Goal: Information Seeking & Learning: Learn about a topic

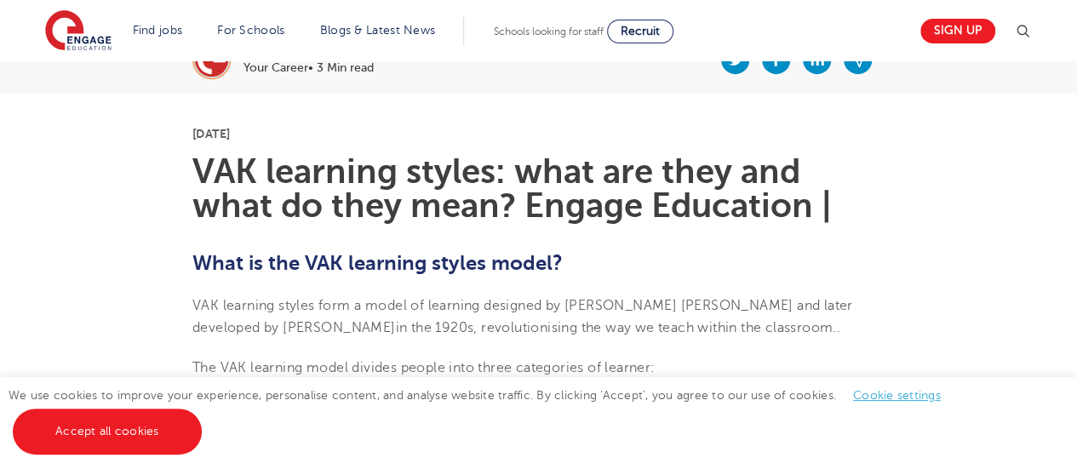
scroll to position [432, 0]
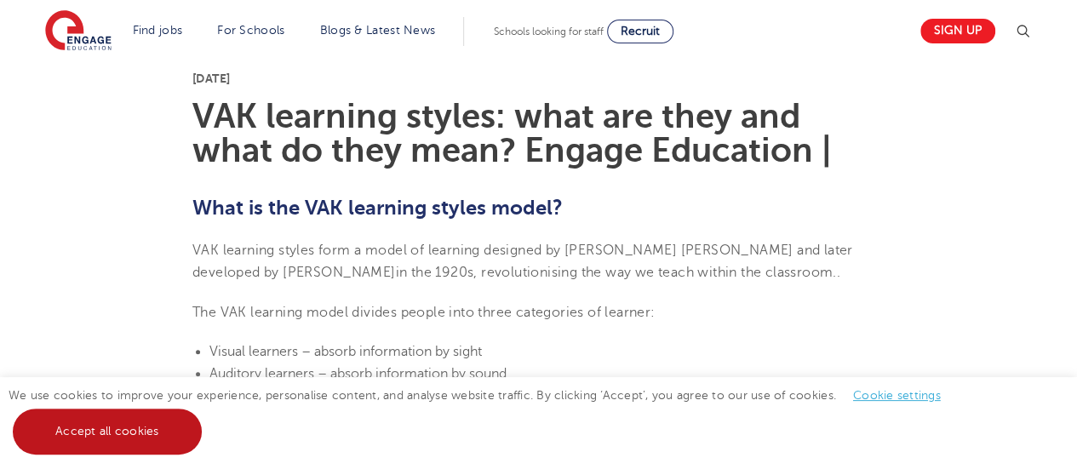
click at [58, 426] on link "Accept all cookies" at bounding box center [107, 432] width 189 height 46
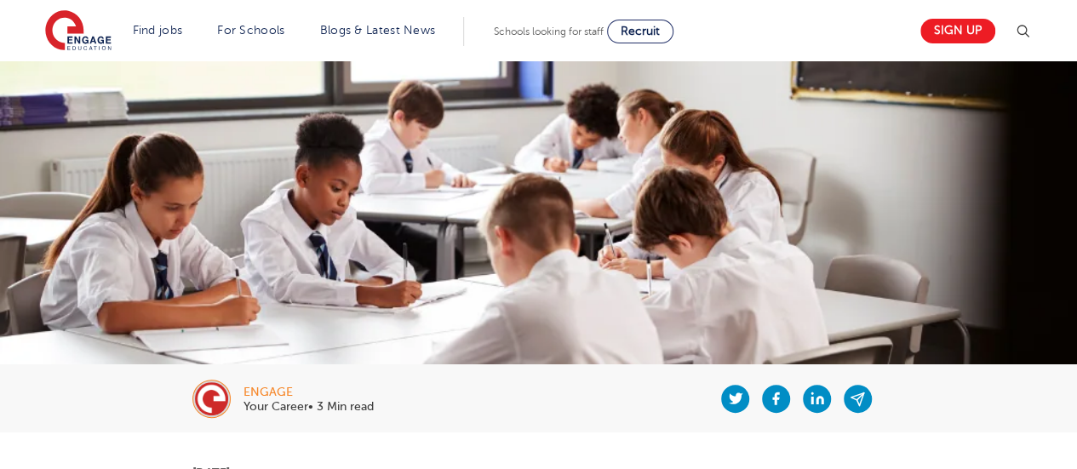
scroll to position [0, 0]
